Goal: Transaction & Acquisition: Purchase product/service

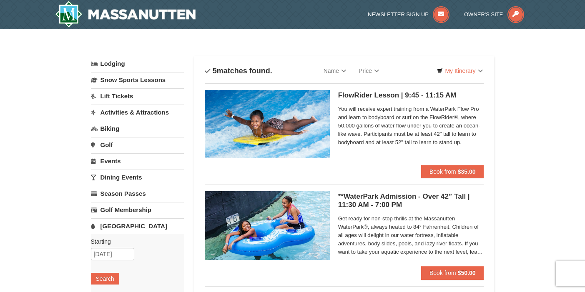
scroll to position [1, 0]
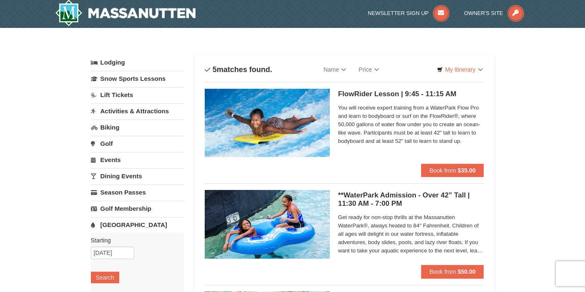
click at [113, 62] on link "Lodging" at bounding box center [137, 62] width 93 height 15
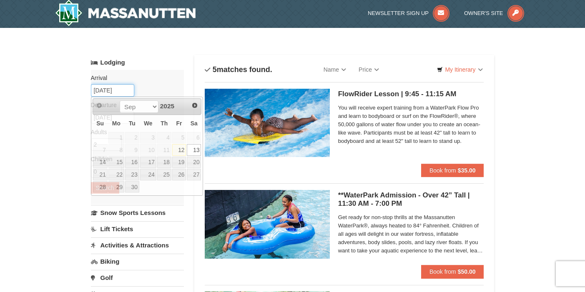
click at [125, 92] on input "09/13/2025" at bounding box center [112, 90] width 43 height 12
click at [198, 150] on link "13" at bounding box center [194, 150] width 14 height 12
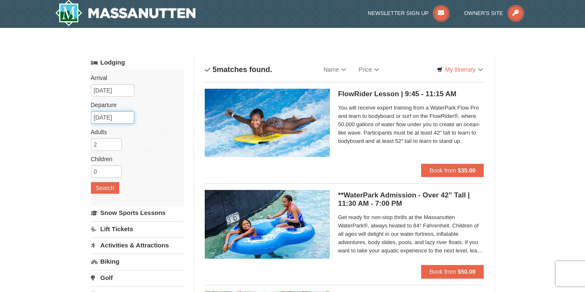
click at [123, 118] on input "09/15/2025" at bounding box center [112, 117] width 43 height 12
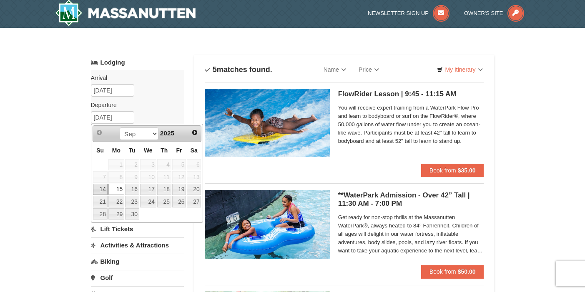
click at [101, 188] on link "14" at bounding box center [100, 190] width 15 height 12
type input "09/14/2025"
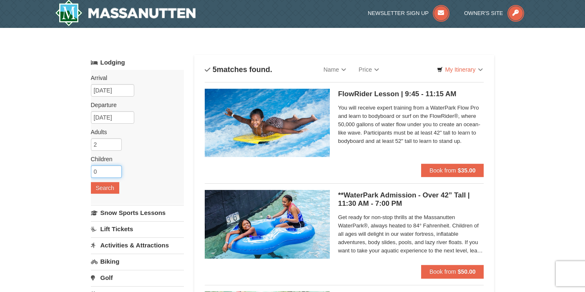
click at [117, 172] on input "0" at bounding box center [106, 171] width 31 height 12
type input "1"
click at [117, 170] on input "1" at bounding box center [106, 171] width 31 height 12
click at [112, 184] on button "Search" at bounding box center [105, 188] width 28 height 12
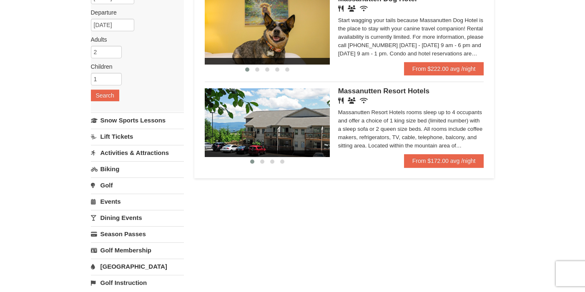
scroll to position [95, 0]
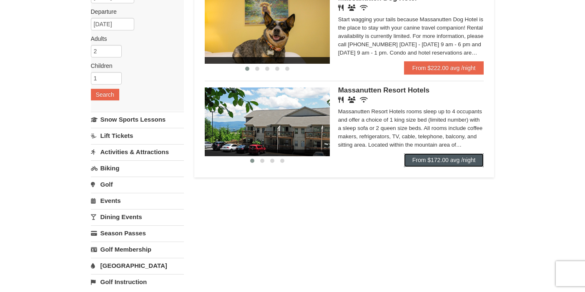
click at [432, 167] on link "From $172.00 avg /night" at bounding box center [444, 159] width 80 height 13
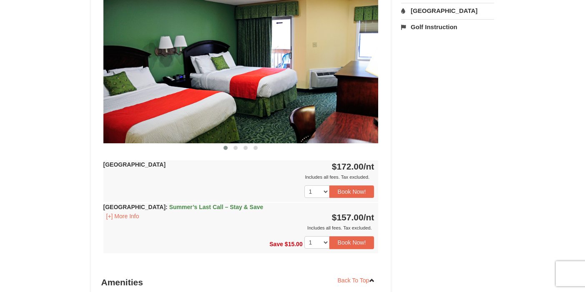
scroll to position [368, 0]
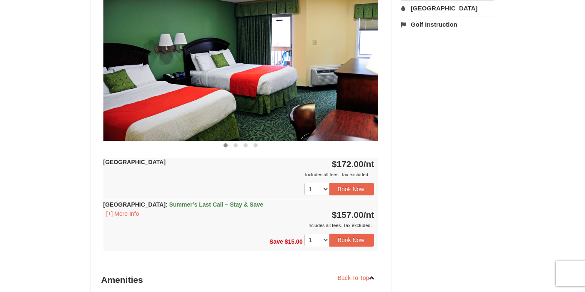
click at [250, 205] on span "Summer’s Last Call – Stay & Save" at bounding box center [216, 204] width 94 height 7
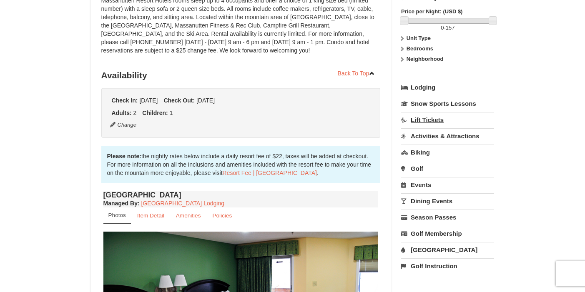
scroll to position [122, 0]
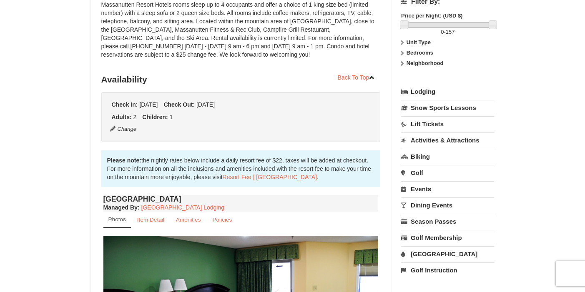
click at [420, 259] on link "[GEOGRAPHIC_DATA]" at bounding box center [447, 253] width 93 height 15
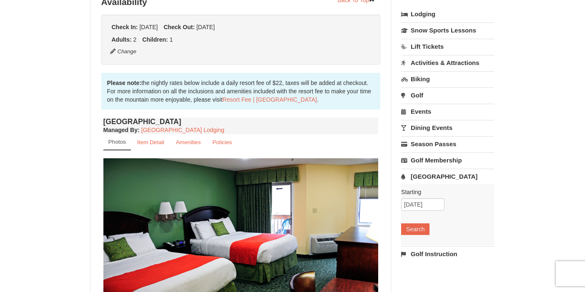
scroll to position [207, 0]
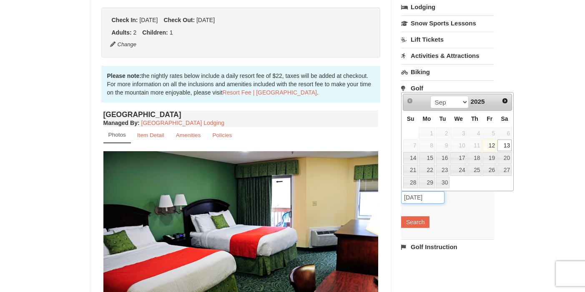
click at [437, 199] on input "09/13/2025" at bounding box center [422, 197] width 43 height 12
click at [505, 143] on link "13" at bounding box center [504, 146] width 14 height 12
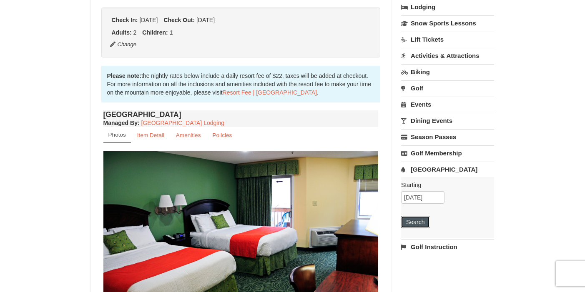
click at [422, 222] on button "Search" at bounding box center [415, 222] width 28 height 12
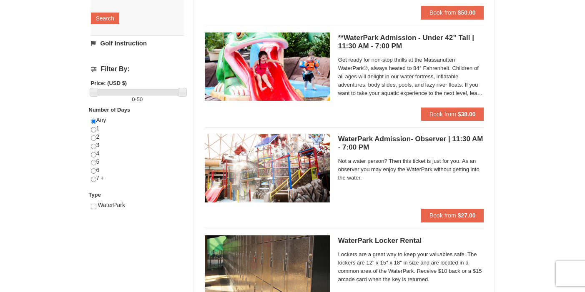
scroll to position [257, 0]
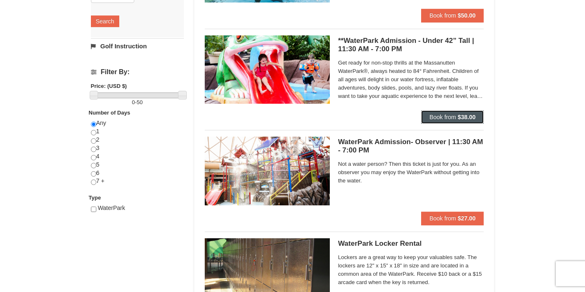
click at [446, 120] on span "Book from" at bounding box center [442, 117] width 27 height 7
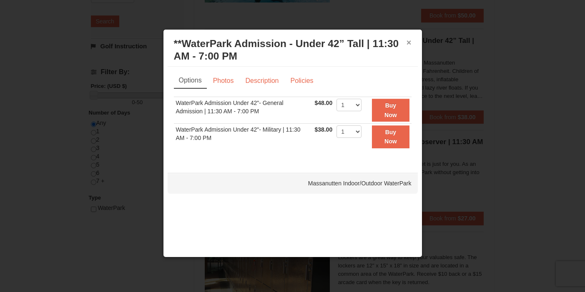
click at [407, 42] on button "×" at bounding box center [408, 42] width 5 height 8
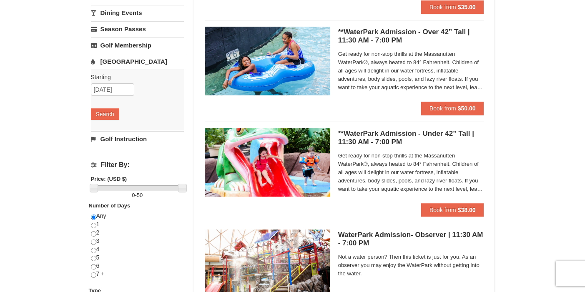
scroll to position [163, 0]
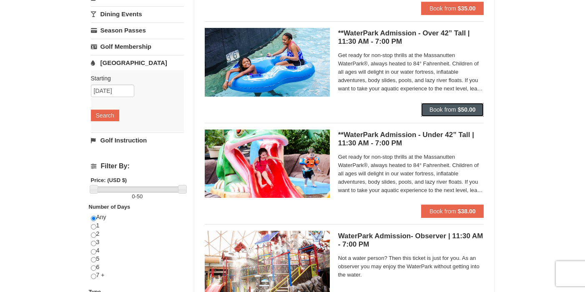
click at [435, 110] on span "Book from" at bounding box center [442, 109] width 27 height 7
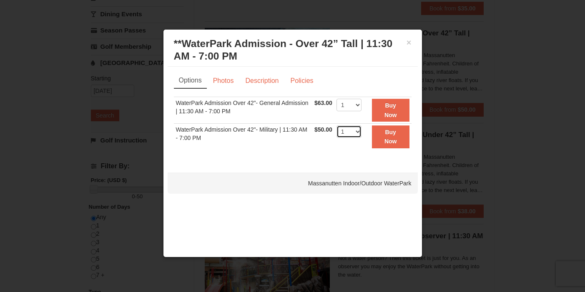
click at [357, 128] on select "1 2 3 4 5 6 7 8 9 10 11 12 13 14 15 16 17 18 19 20 21 22" at bounding box center [348, 131] width 25 height 12
select select "2"
click at [380, 138] on button "Buy Now" at bounding box center [390, 136] width 37 height 23
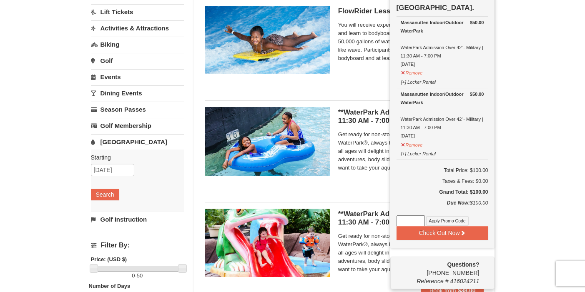
scroll to position [92, 0]
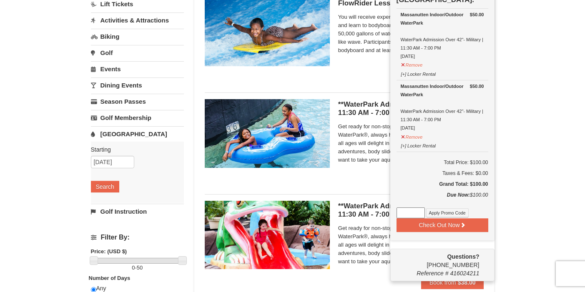
click at [368, 217] on h5 "**WaterPark Admission - Under 42” Tall | 11:30 AM - 7:00 PM Massanutten Indoor/…" at bounding box center [411, 210] width 146 height 17
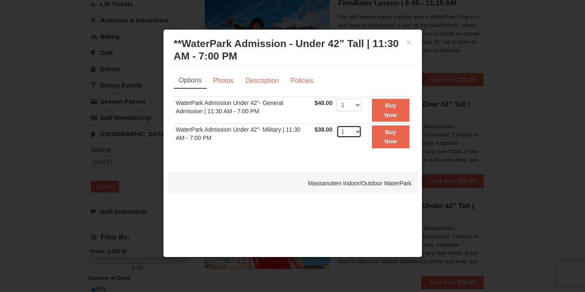
click at [356, 132] on select "1 2 3 4 5 6 7 8 9 10 11 12 13 14 15 16 17 18 19 20 21 22" at bounding box center [348, 131] width 25 height 12
click at [375, 135] on button "Buy Now" at bounding box center [390, 136] width 37 height 23
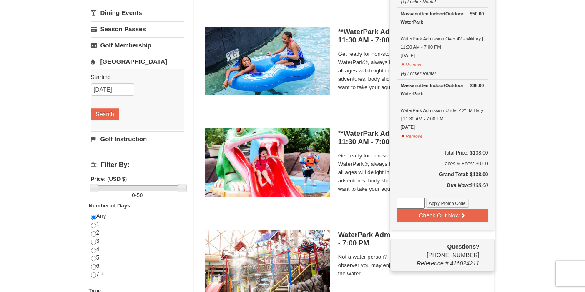
scroll to position [165, 0]
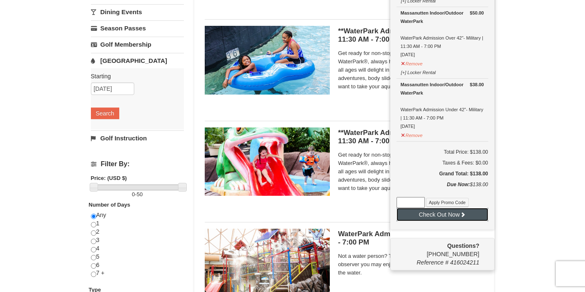
click at [437, 217] on button "Check Out Now" at bounding box center [442, 214] width 92 height 13
